Goal: Task Accomplishment & Management: Manage account settings

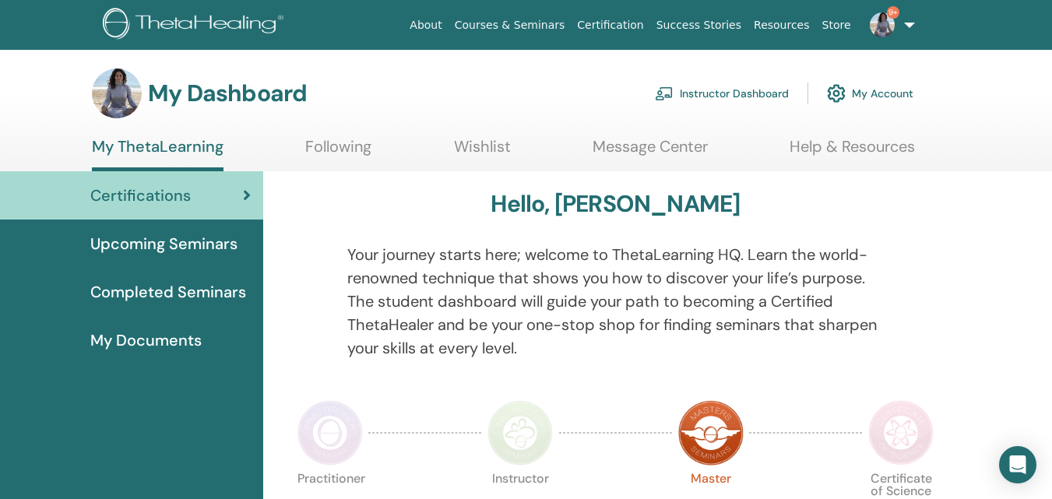
click at [741, 95] on link "Instructor Dashboard" at bounding box center [722, 93] width 134 height 34
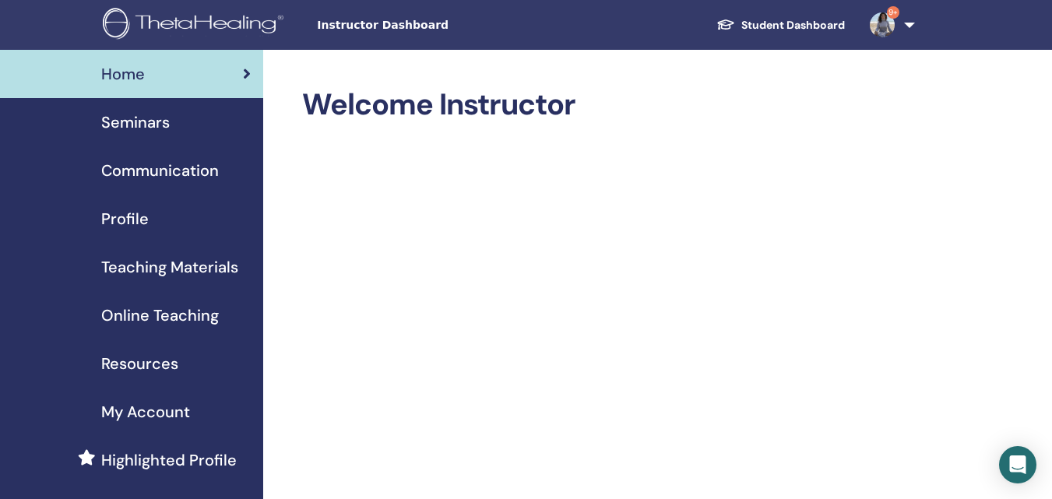
click at [160, 124] on span "Seminars" at bounding box center [135, 122] width 69 height 23
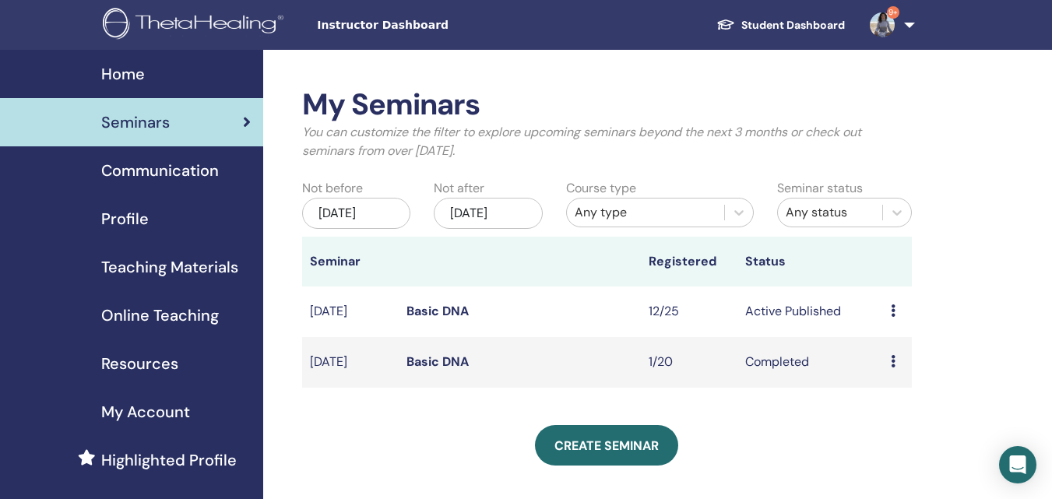
click at [888, 311] on td "Preview Edit Attendees Cancel" at bounding box center [897, 312] width 29 height 51
click at [891, 308] on icon at bounding box center [893, 310] width 5 height 12
click at [893, 365] on link "Attendees" at bounding box center [893, 367] width 59 height 16
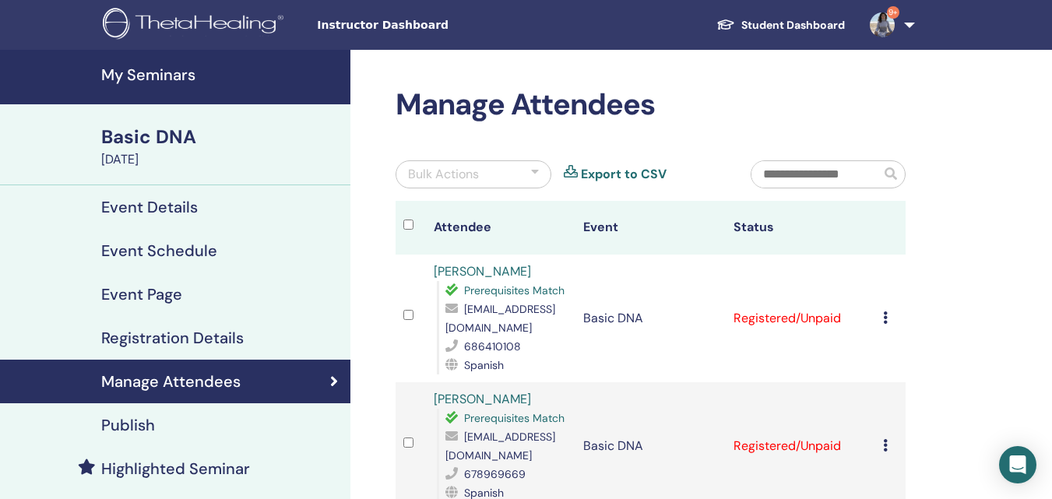
click at [885, 318] on icon at bounding box center [885, 317] width 5 height 12
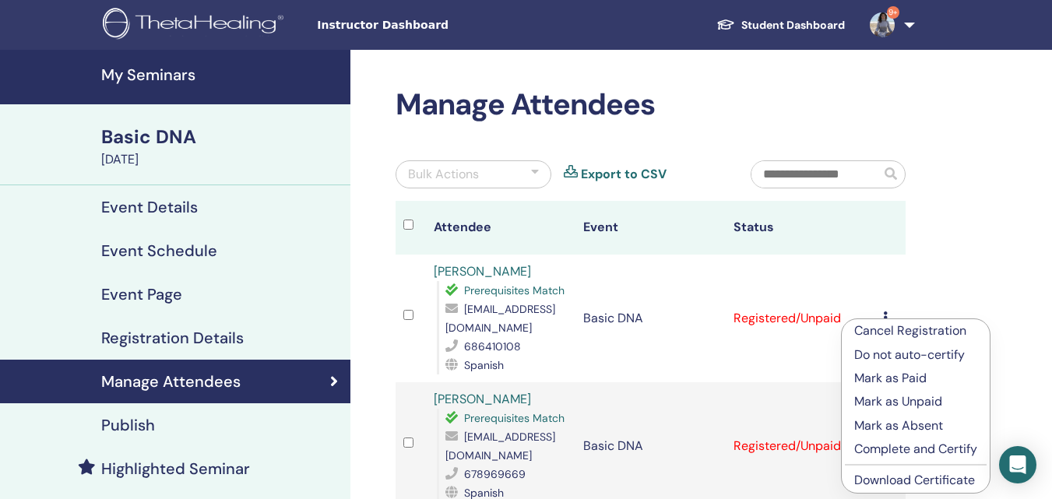
click at [891, 477] on link "Download Certificate" at bounding box center [914, 480] width 121 height 16
